Goal: Task Accomplishment & Management: Manage account settings

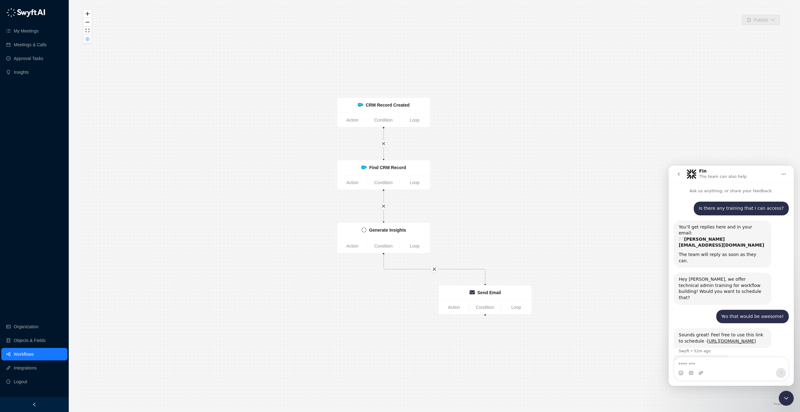
scroll to position [1, 0]
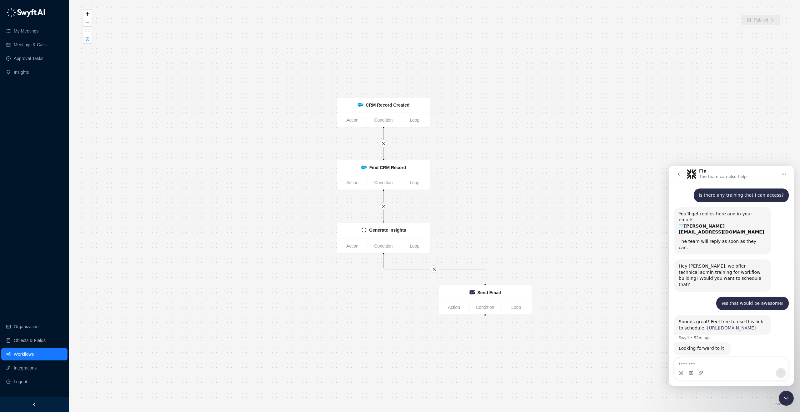
click at [707, 325] on link "https://calendly.com/swyftai/customer-session" at bounding box center [731, 327] width 49 height 5
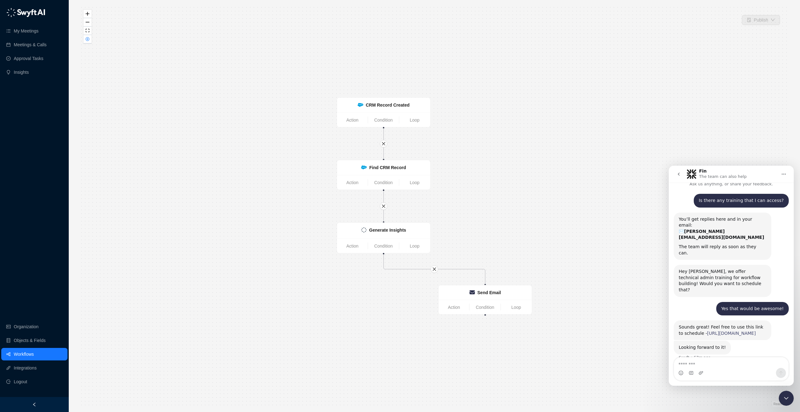
scroll to position [6, 0]
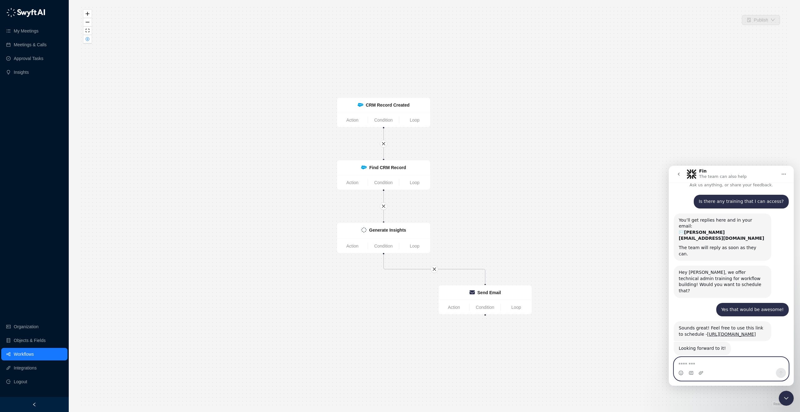
click at [692, 359] on textarea "Message…" at bounding box center [731, 362] width 114 height 11
type textarea "*********"
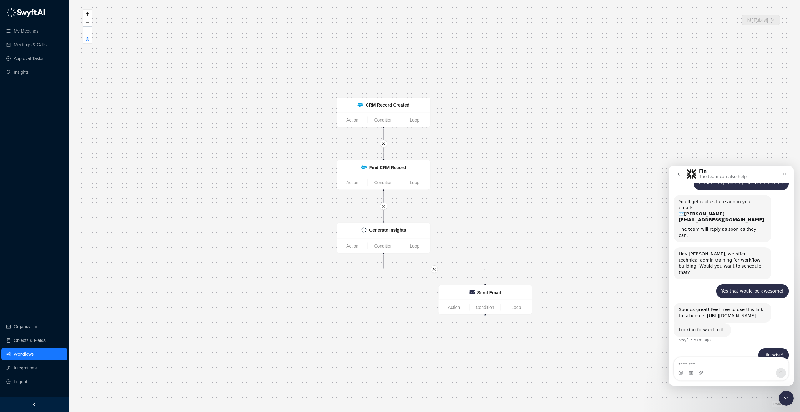
click at [679, 175] on icon "go back" at bounding box center [678, 173] width 5 height 5
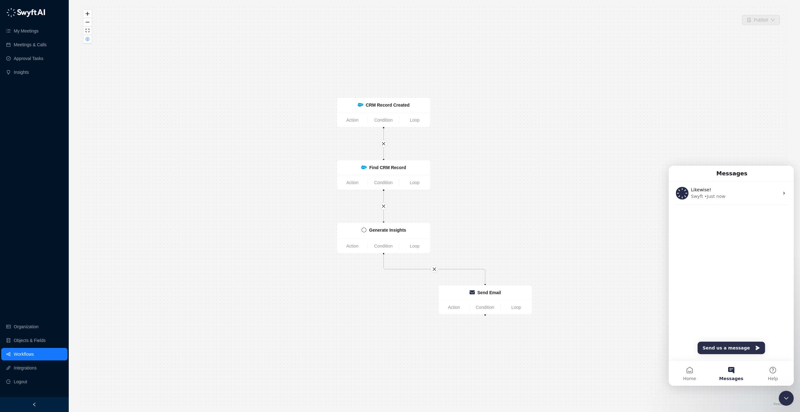
click at [699, 145] on div "Generate Insights Action Condition Loop CRM Record Created Action Condition Loo…" at bounding box center [434, 206] width 711 height 402
click at [785, 395] on icon "Close Intercom Messenger" at bounding box center [785, 397] width 7 height 7
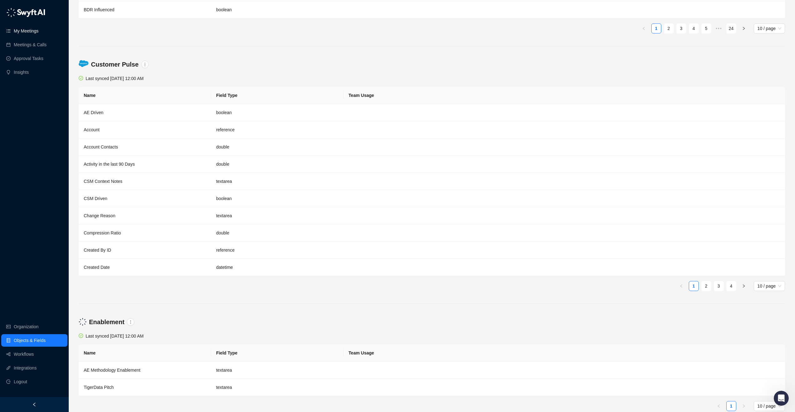
click at [29, 31] on link "My Meetings" at bounding box center [26, 31] width 25 height 12
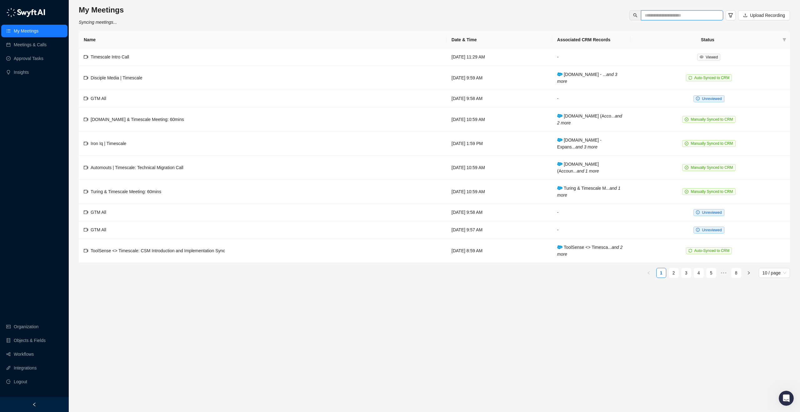
click at [692, 16] on input "text" at bounding box center [679, 15] width 70 height 7
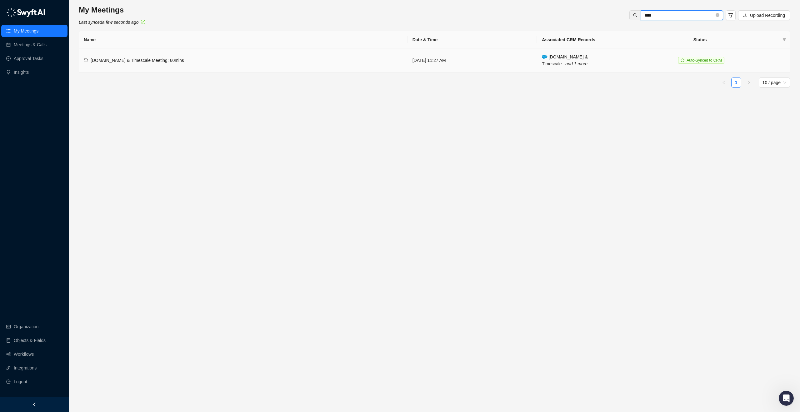
type input "****"
click at [193, 58] on td "lytt.com & Timescale Meeting: 60mins" at bounding box center [243, 60] width 329 height 24
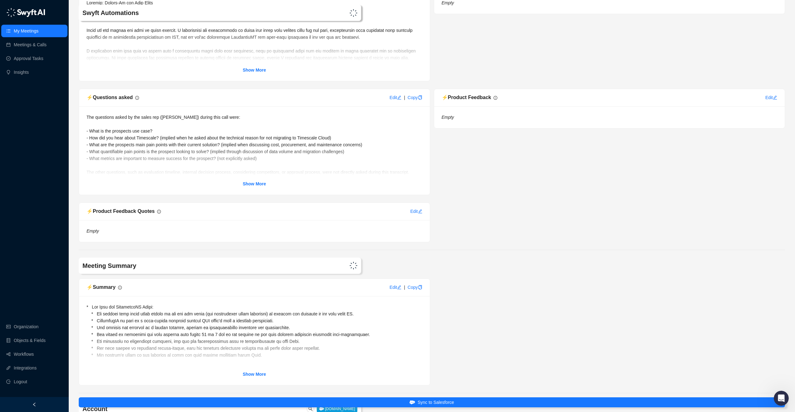
scroll to position [302, 0]
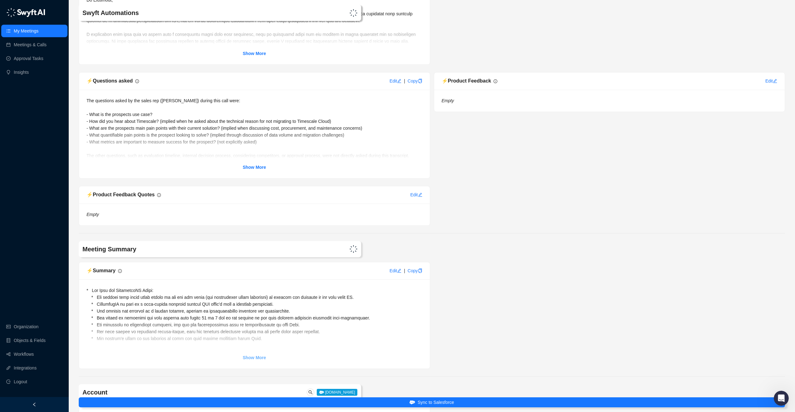
click at [258, 356] on strong "Show More" at bounding box center [254, 357] width 23 height 5
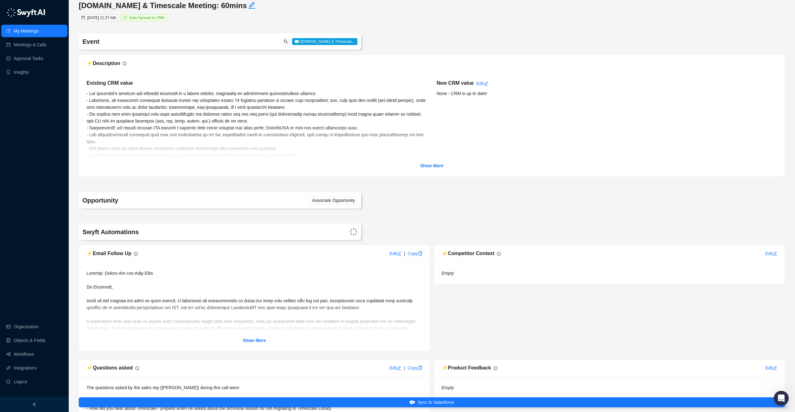
scroll to position [0, 0]
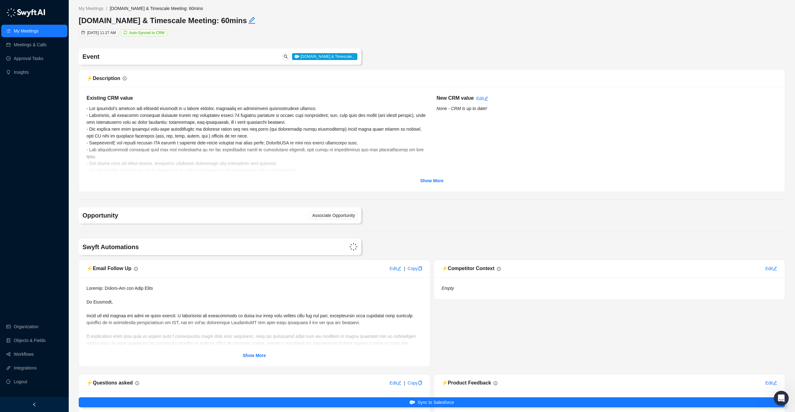
click at [32, 24] on ul "My Meetings Meetings & Calls Approval Tasks Insights" at bounding box center [34, 51] width 69 height 56
click at [33, 35] on link "My Meetings" at bounding box center [26, 31] width 25 height 12
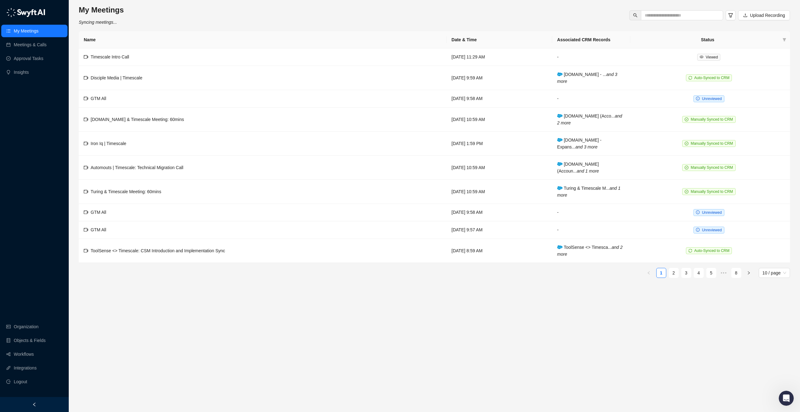
click at [676, 22] on div "My Meetings Syncing meetings... Upload Recording" at bounding box center [434, 15] width 711 height 21
click at [676, 18] on input "text" at bounding box center [679, 15] width 70 height 7
type input "*******"
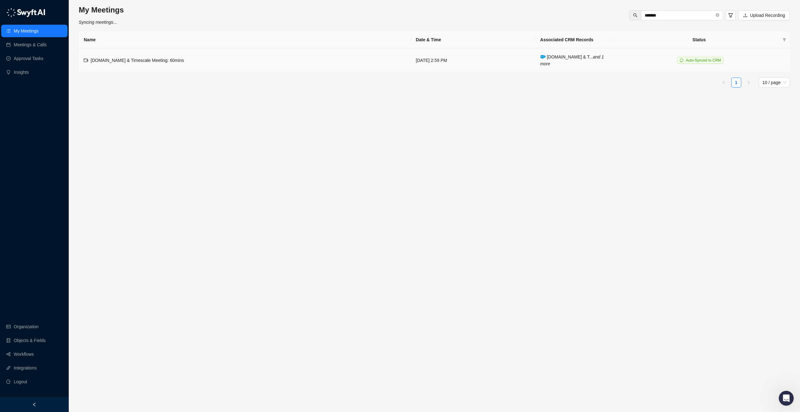
click at [307, 67] on td "getfreepoint.com & Timescale Meeting: 60mins" at bounding box center [245, 60] width 332 height 24
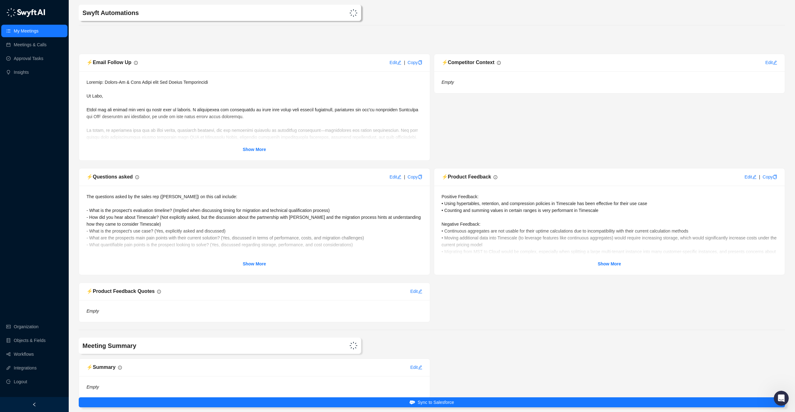
scroll to position [183, 0]
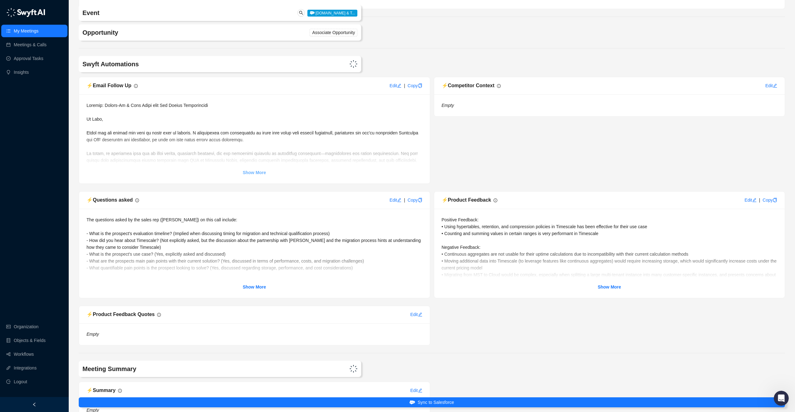
click at [250, 175] on strong "Show More" at bounding box center [254, 172] width 23 height 5
